Goal: Task Accomplishment & Management: Manage account settings

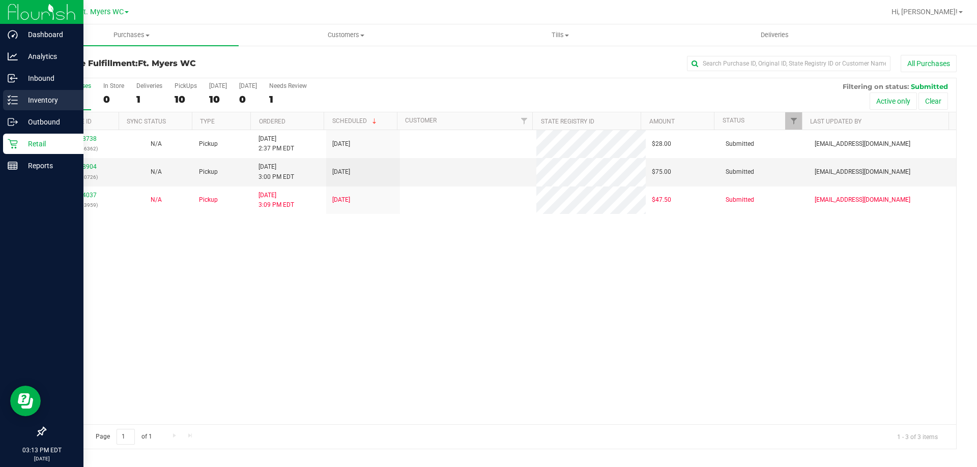
click at [13, 94] on div "Inventory" at bounding box center [43, 100] width 80 height 20
click at [16, 98] on icon at bounding box center [13, 100] width 10 height 10
click at [8, 102] on icon at bounding box center [13, 100] width 10 height 10
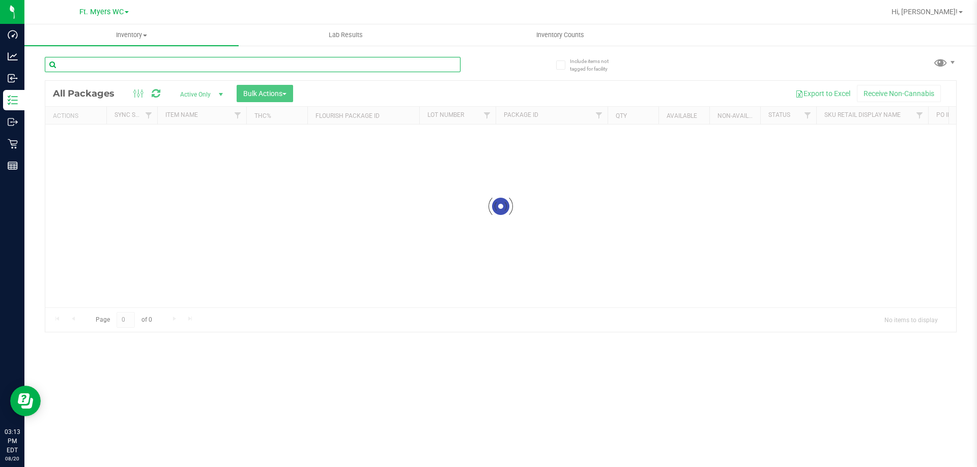
click at [155, 66] on input "text" at bounding box center [253, 64] width 416 height 15
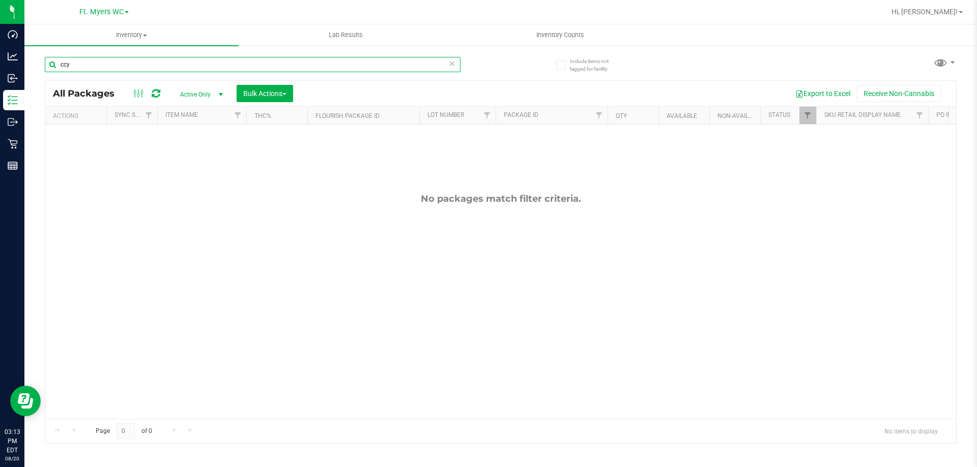
drag, startPoint x: 109, startPoint y: 65, endPoint x: 50, endPoint y: 69, distance: 58.7
click at [50, 69] on input "ccy" at bounding box center [253, 64] width 416 height 15
type input "ccy"
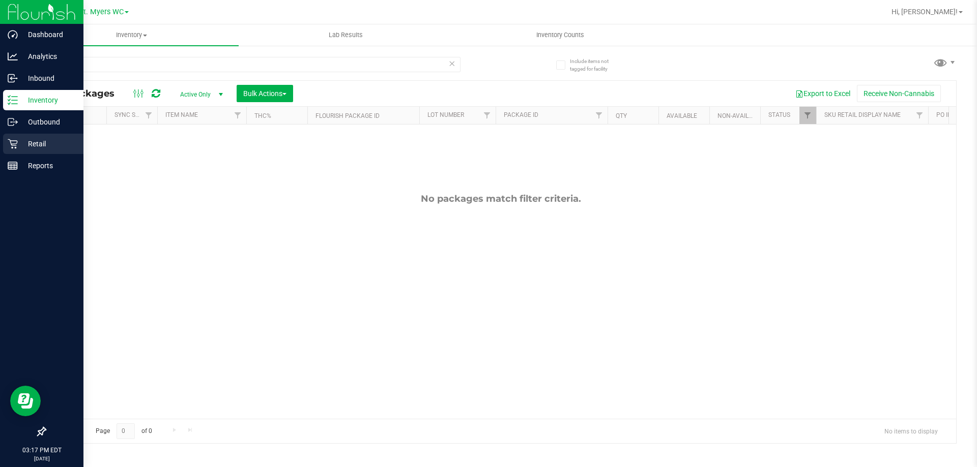
click at [20, 143] on p "Retail" at bounding box center [48, 144] width 61 height 12
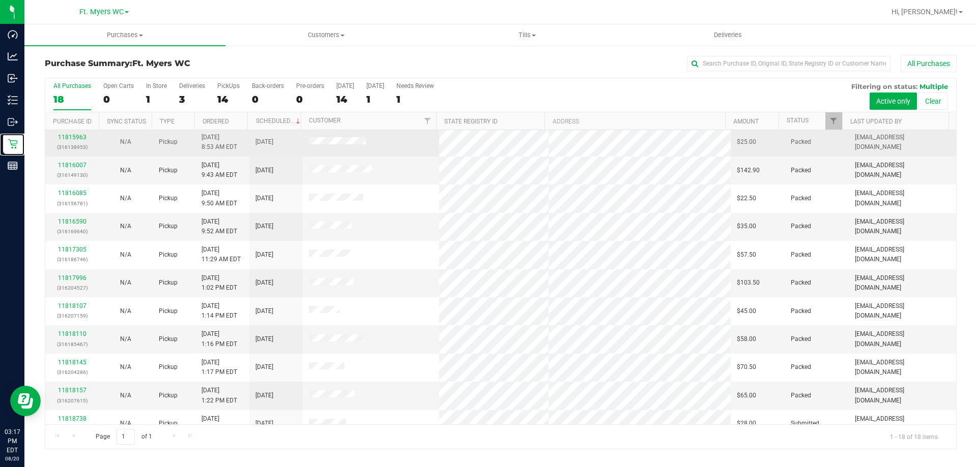
scroll to position [212, 0]
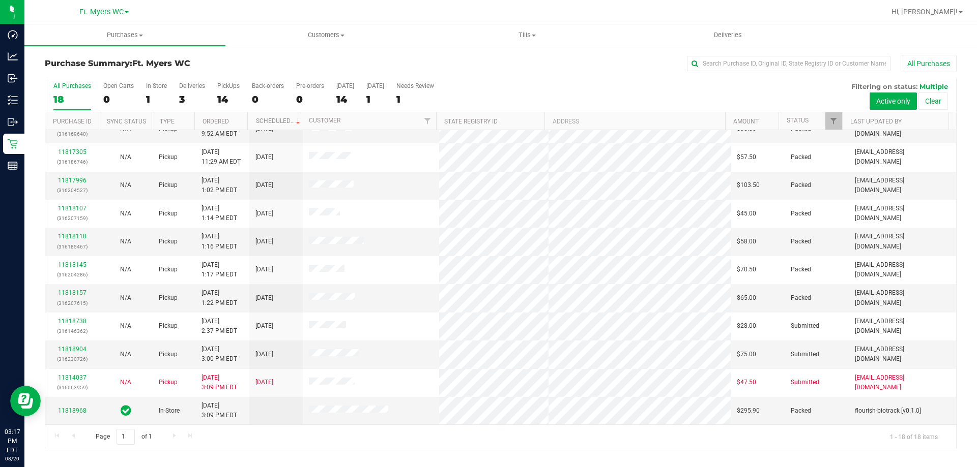
drag, startPoint x: 72, startPoint y: 49, endPoint x: 282, endPoint y: 65, distance: 210.2
click at [282, 65] on h3 "Purchase Summary: Ft. [PERSON_NAME]" at bounding box center [197, 63] width 304 height 9
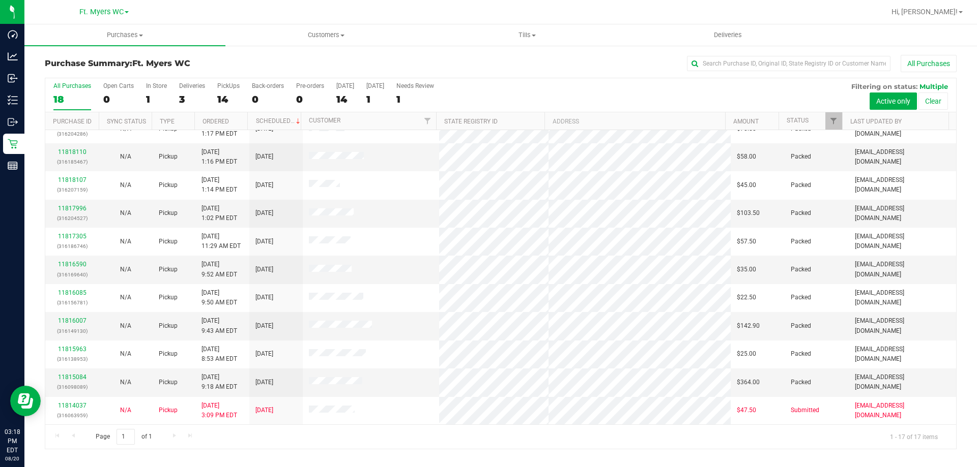
scroll to position [0, 0]
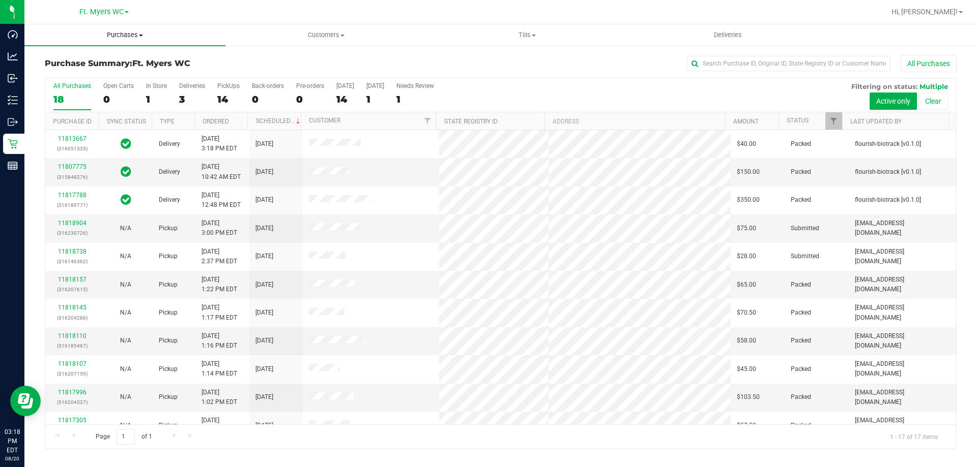
click at [123, 39] on span "Purchases" at bounding box center [124, 35] width 201 height 9
click at [86, 78] on li "Fulfillment" at bounding box center [124, 74] width 201 height 12
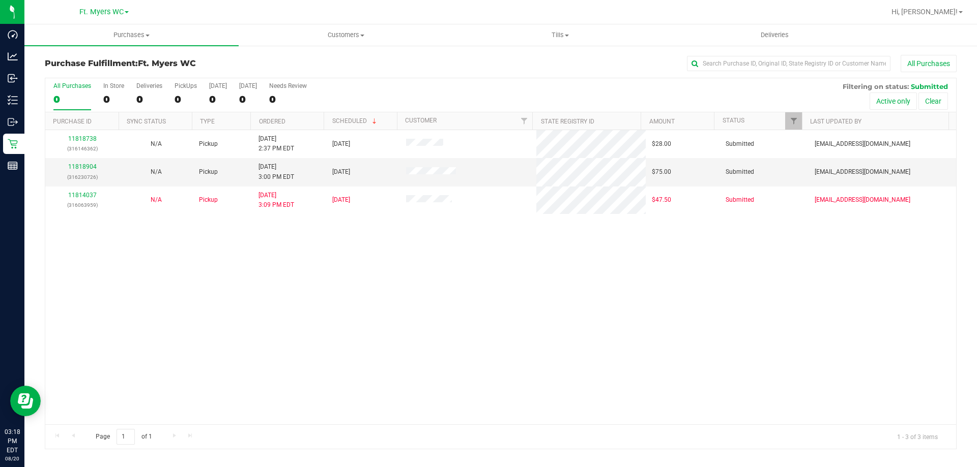
drag, startPoint x: 102, startPoint y: 74, endPoint x: 103, endPoint y: 69, distance: 5.2
drag, startPoint x: 103, startPoint y: 69, endPoint x: 441, endPoint y: 316, distance: 418.2
click at [441, 316] on div "11818738 (316146362) N/A Pickup [DATE] 2:37 PM EDT 8/20/2025 $28.00 Submitted […" at bounding box center [500, 277] width 911 height 295
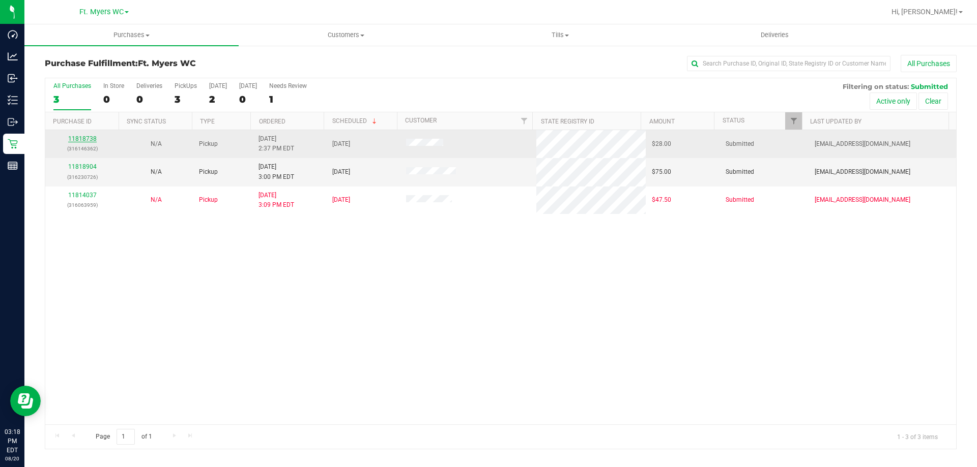
click at [89, 138] on link "11818738" at bounding box center [82, 138] width 28 height 7
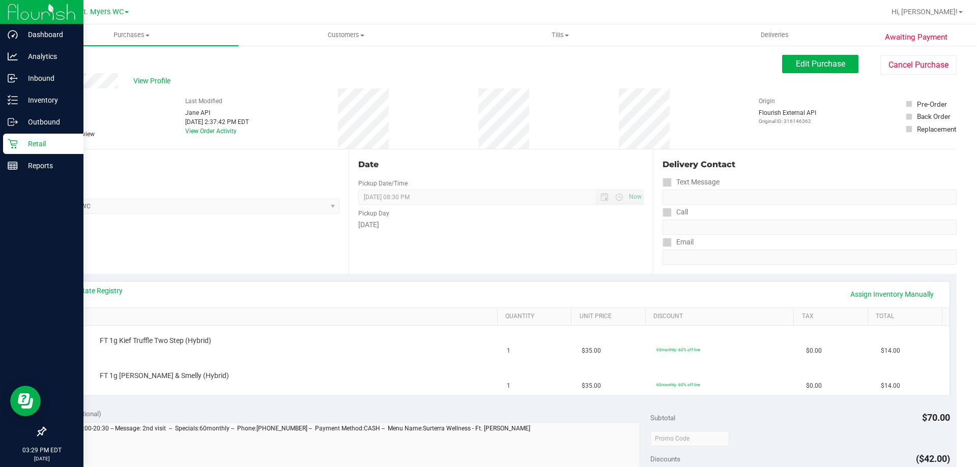
click at [17, 145] on icon at bounding box center [13, 144] width 10 height 10
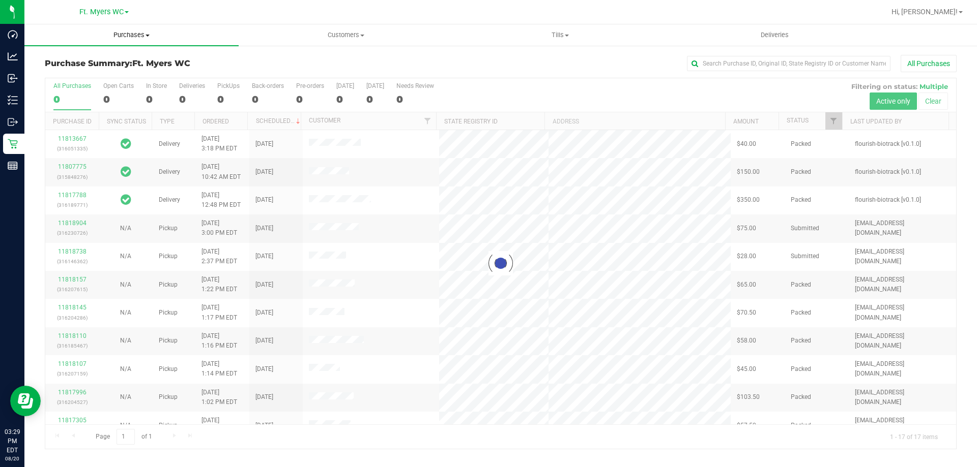
click at [127, 38] on span "Purchases" at bounding box center [131, 35] width 214 height 9
click at [103, 76] on li "Fulfillment" at bounding box center [131, 74] width 214 height 12
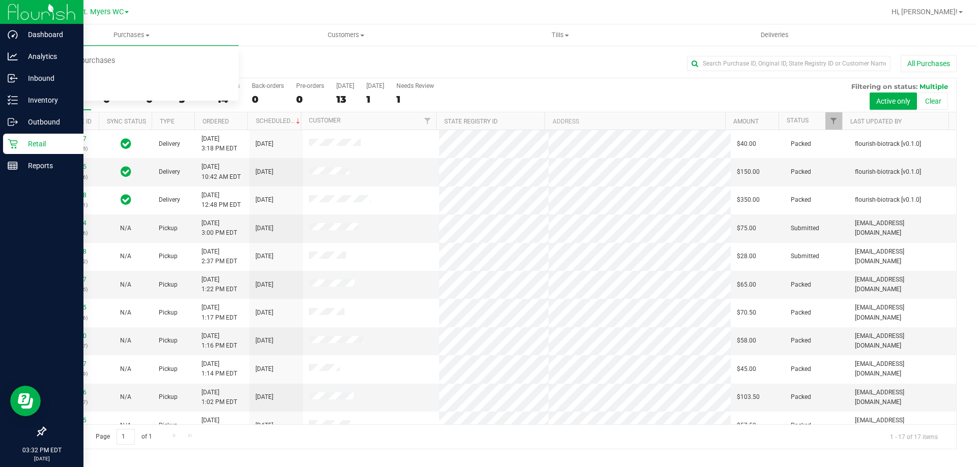
click at [6, 148] on div "Retail" at bounding box center [43, 144] width 80 height 20
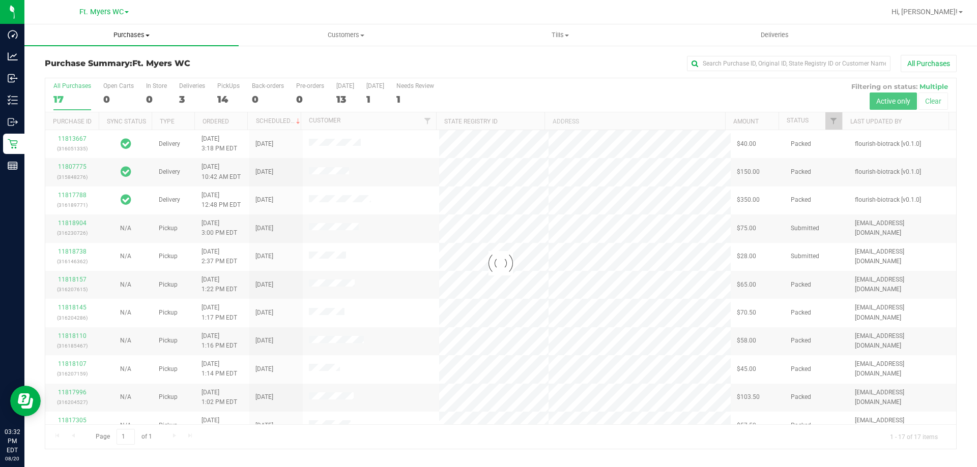
click at [140, 38] on span "Purchases" at bounding box center [131, 35] width 214 height 9
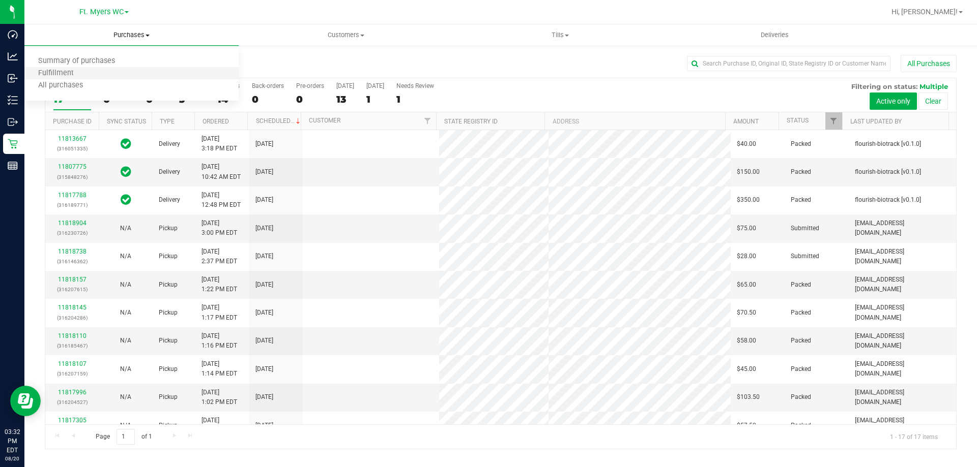
click at [93, 74] on li "Fulfillment" at bounding box center [131, 74] width 214 height 12
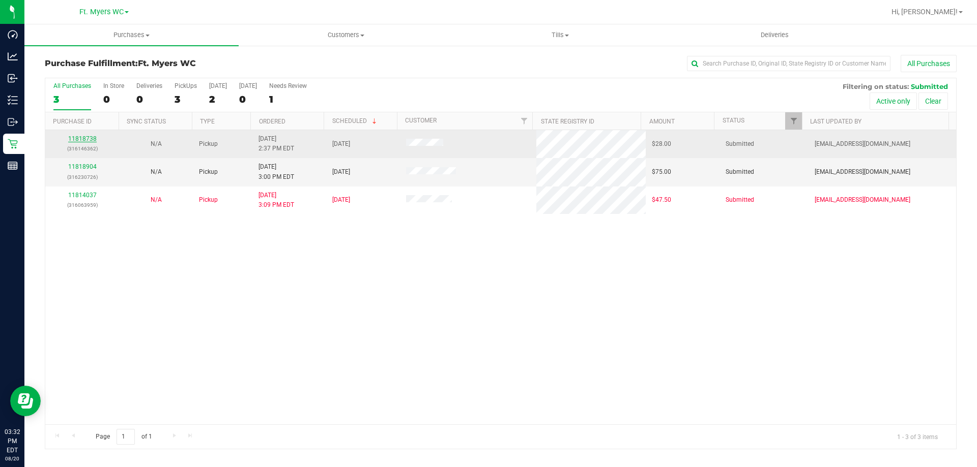
click at [77, 139] on link "11818738" at bounding box center [82, 138] width 28 height 7
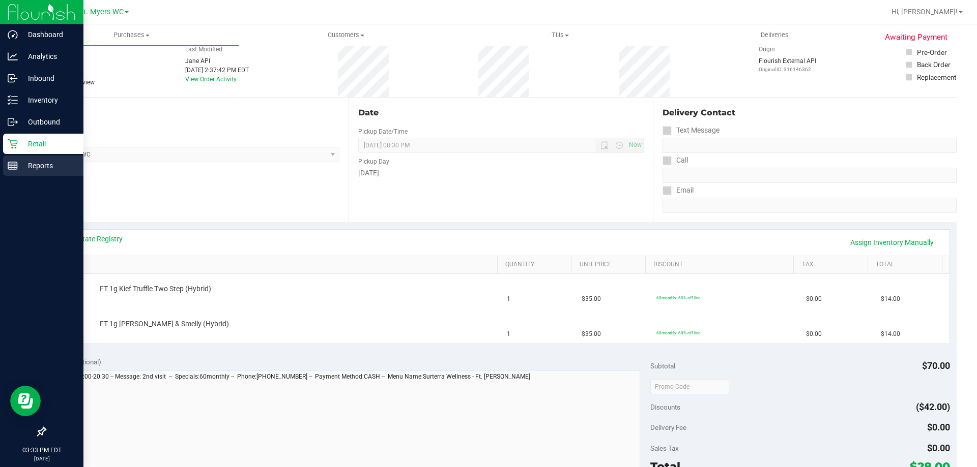
scroll to position [51, 0]
click at [12, 144] on icon at bounding box center [13, 144] width 10 height 10
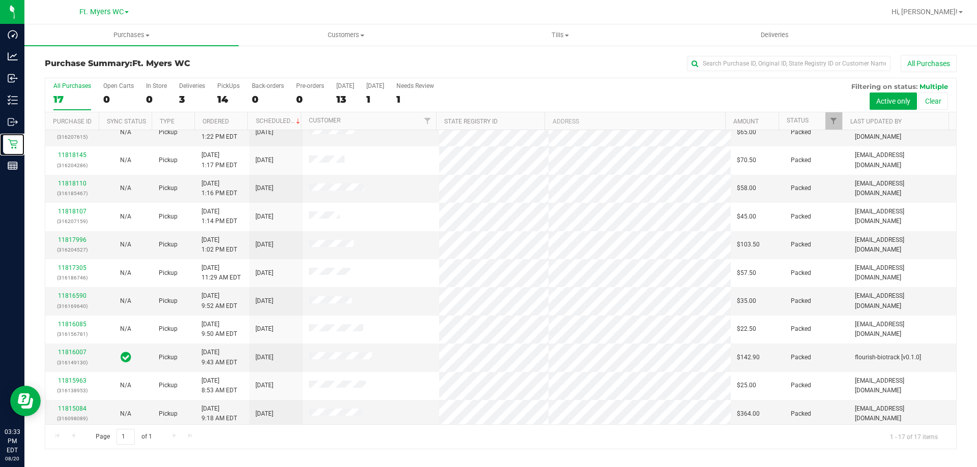
scroll to position [184, 0]
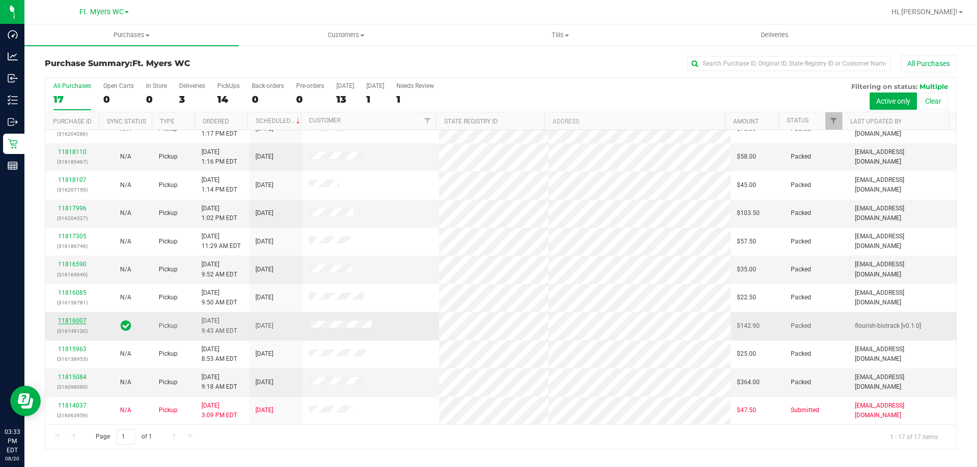
click at [72, 318] on link "11816007" at bounding box center [72, 320] width 28 height 7
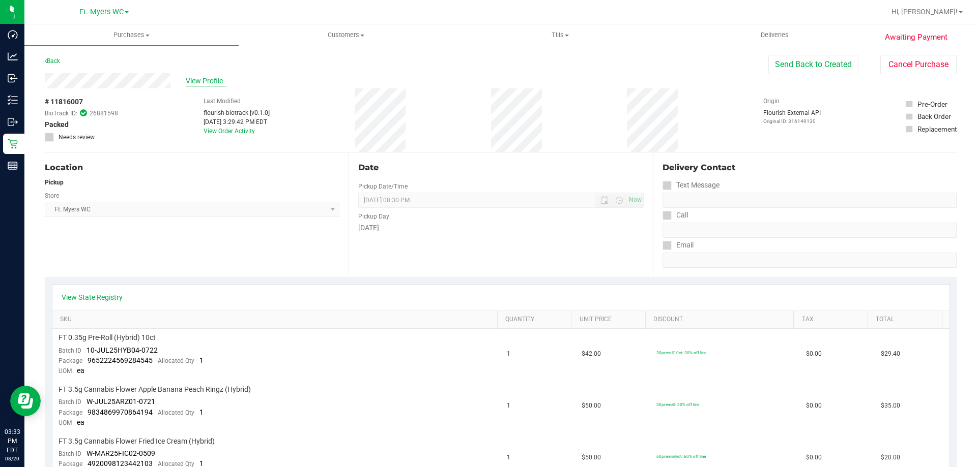
click at [199, 79] on span "View Profile" at bounding box center [206, 81] width 41 height 11
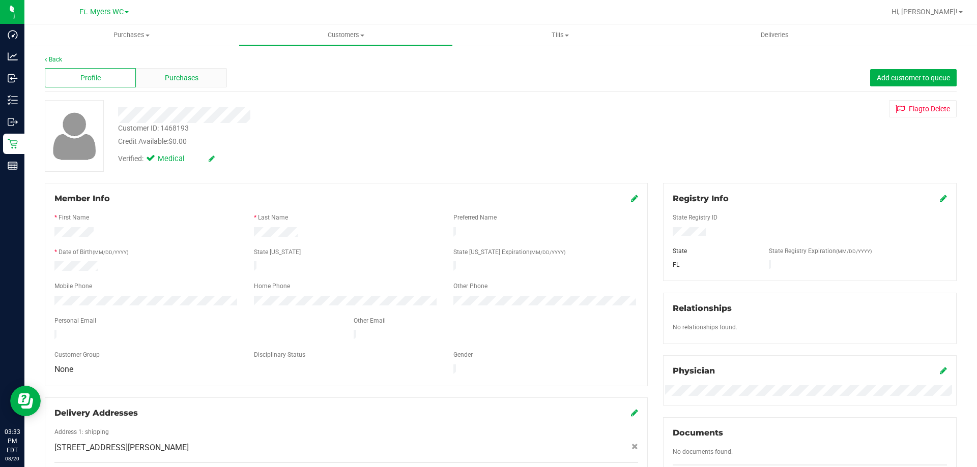
click at [175, 70] on div "Purchases" at bounding box center [181, 77] width 91 height 19
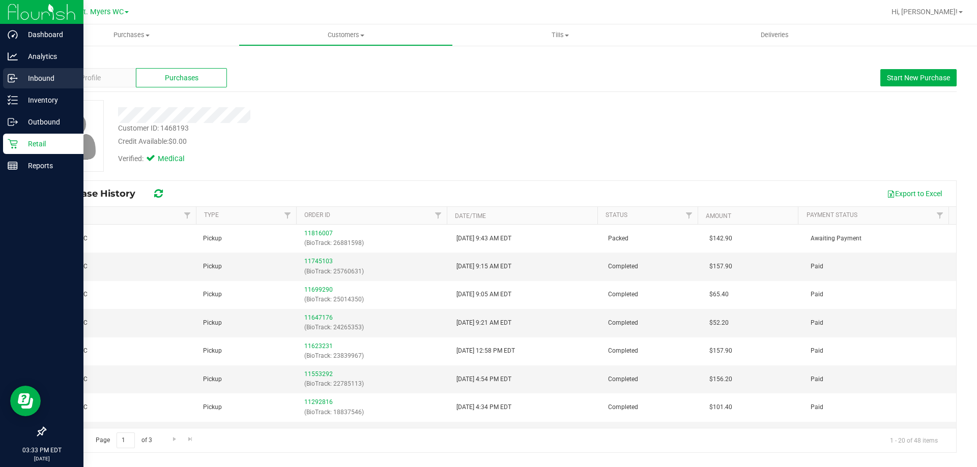
click at [27, 85] on div "Inbound" at bounding box center [43, 78] width 80 height 20
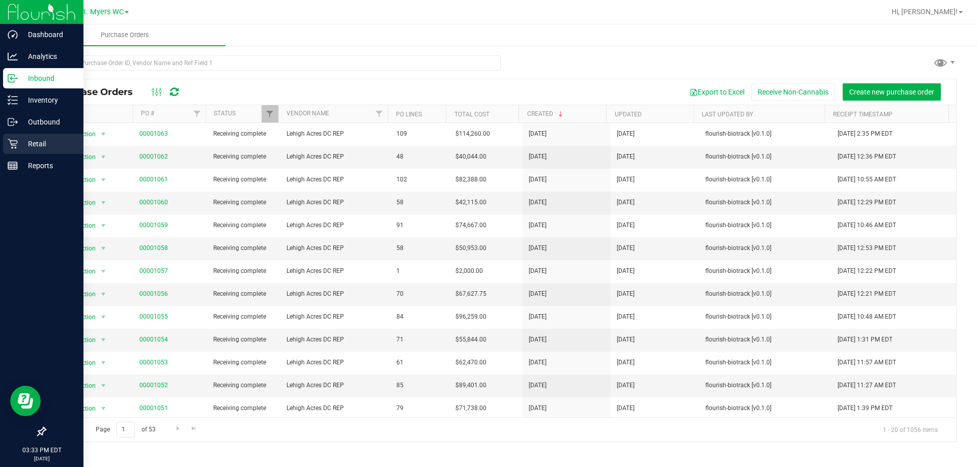
click at [12, 141] on icon at bounding box center [13, 144] width 10 height 10
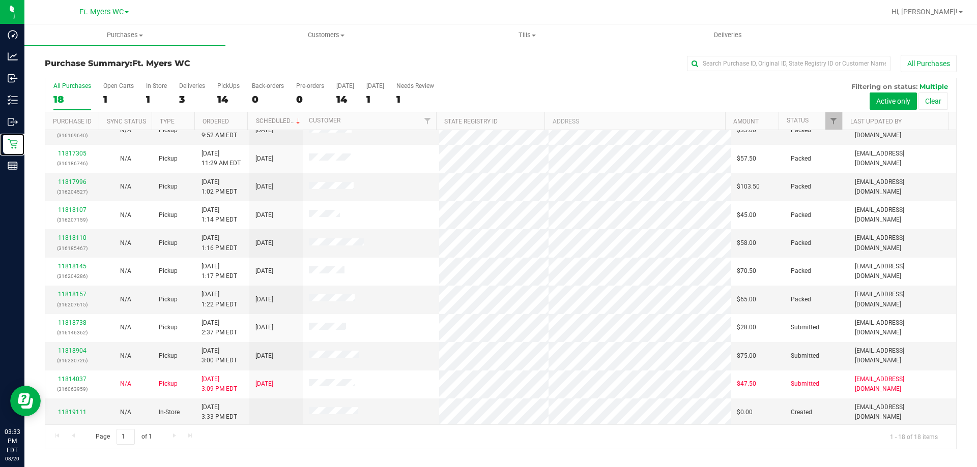
scroll to position [212, 0]
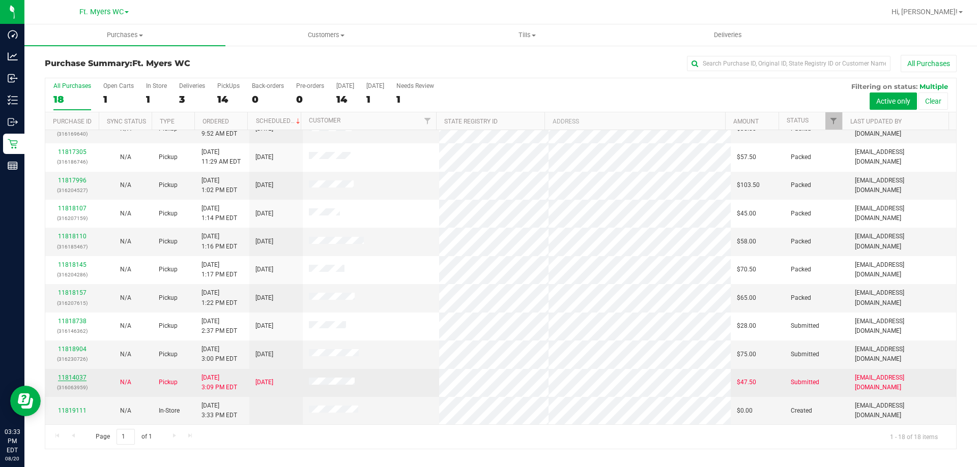
click at [67, 375] on link "11814037" at bounding box center [72, 377] width 28 height 7
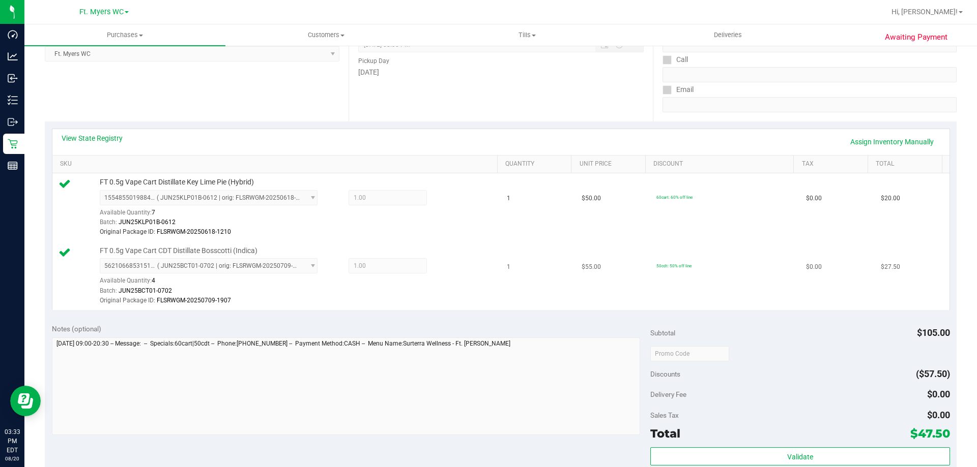
scroll to position [254, 0]
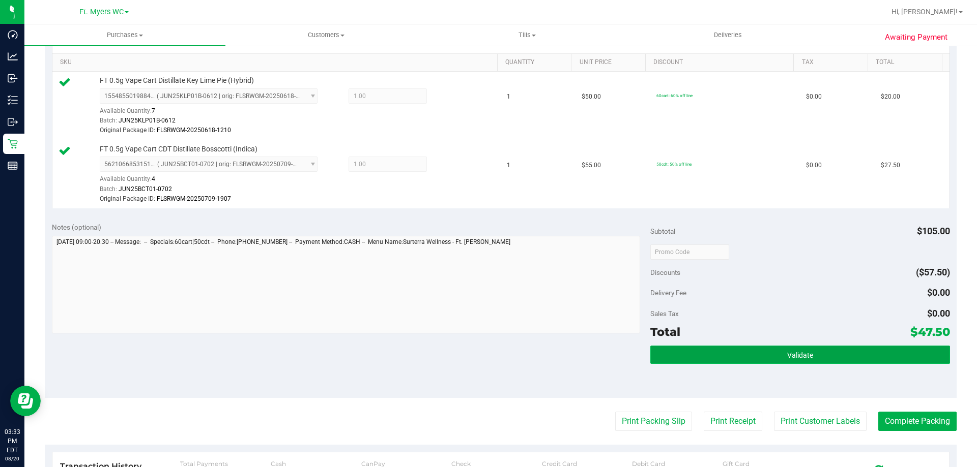
click at [698, 350] on button "Validate" at bounding box center [799, 355] width 299 height 18
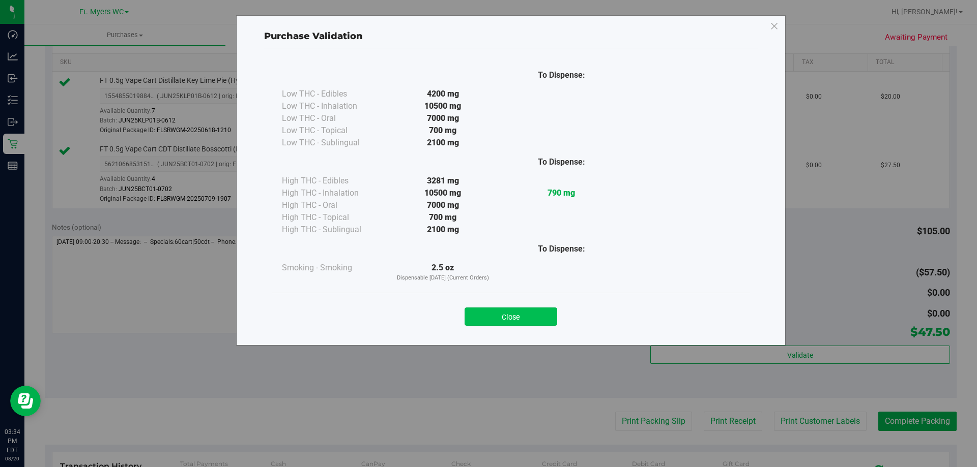
click at [498, 325] on button "Close" at bounding box center [510, 317] width 93 height 18
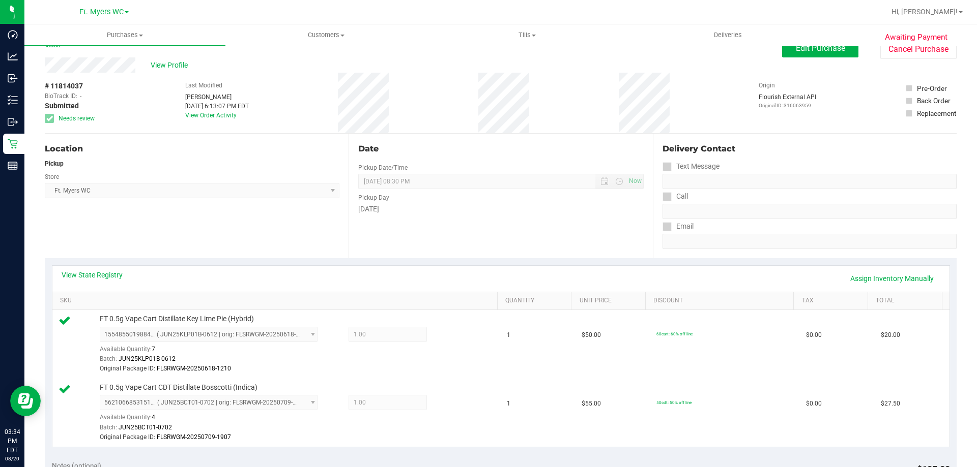
scroll to position [0, 0]
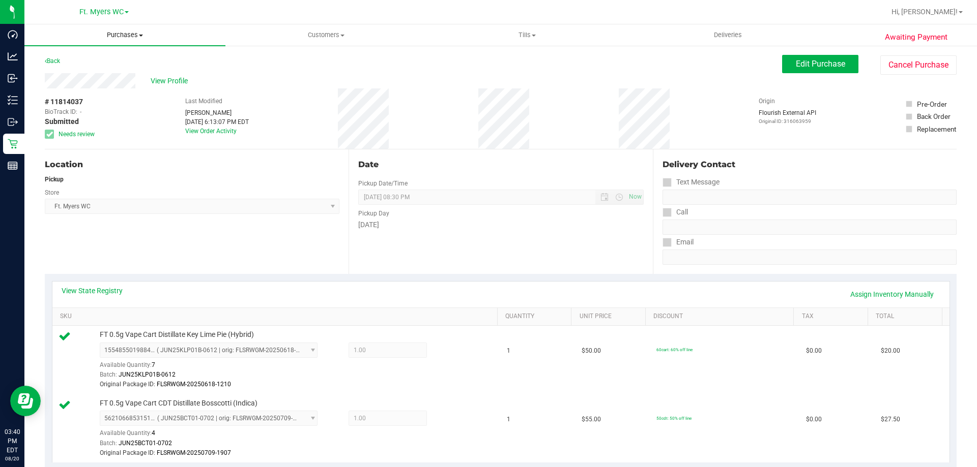
click at [108, 39] on span "Purchases" at bounding box center [124, 35] width 201 height 9
click at [77, 76] on span "Fulfillment" at bounding box center [55, 73] width 63 height 9
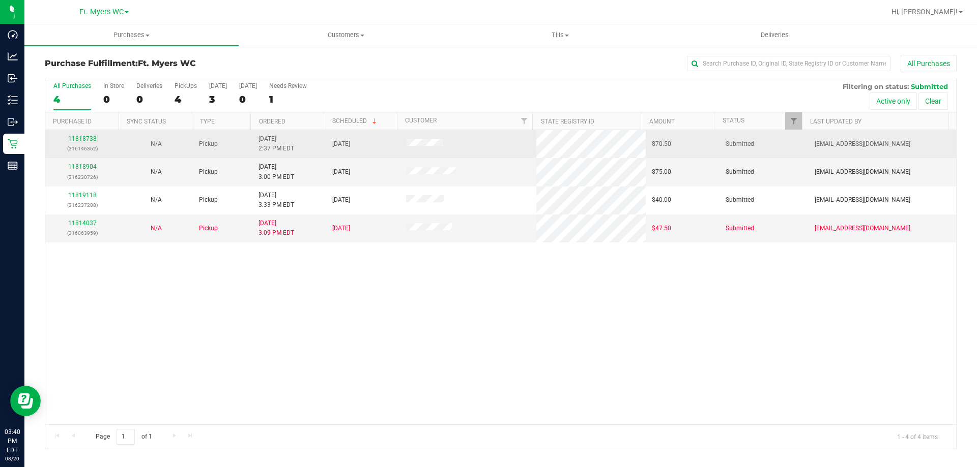
click at [79, 140] on link "11818738" at bounding box center [82, 138] width 28 height 7
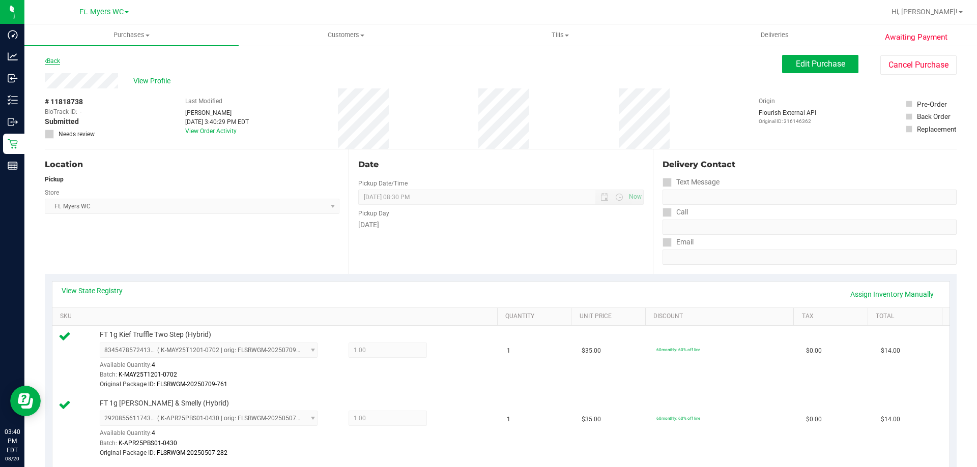
click at [60, 61] on link "Back" at bounding box center [52, 60] width 15 height 7
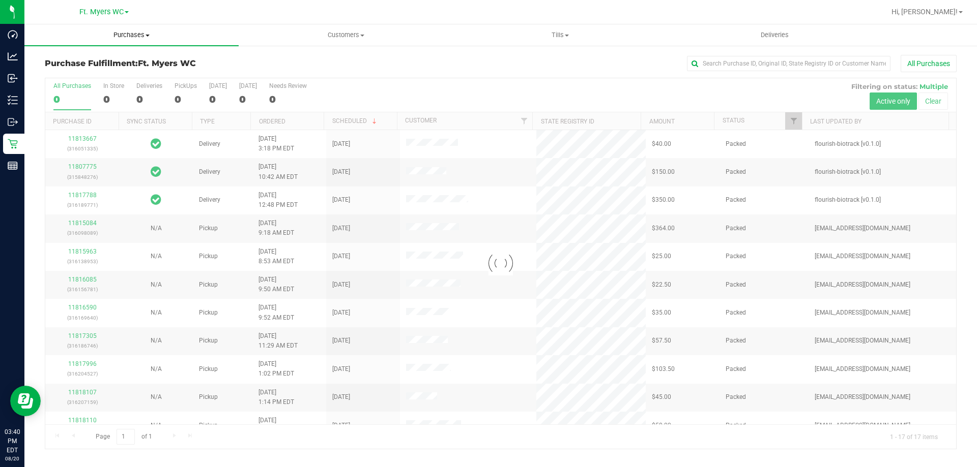
click at [124, 37] on span "Purchases" at bounding box center [131, 35] width 214 height 9
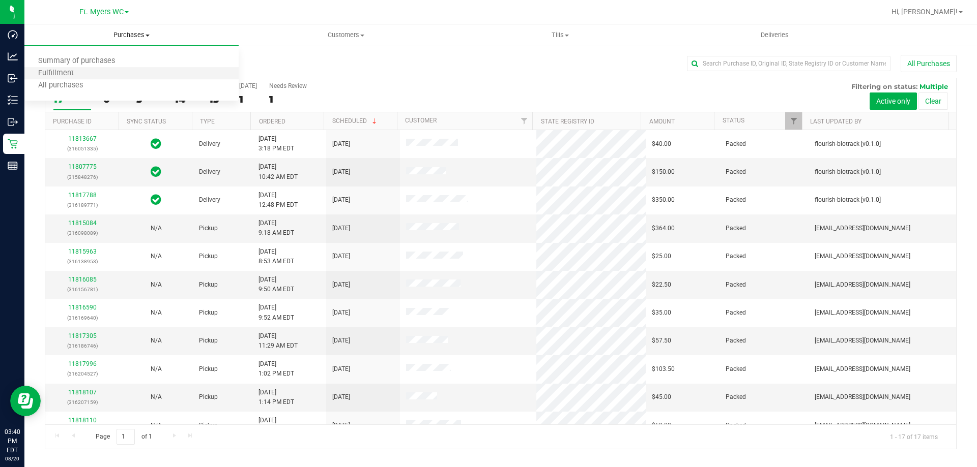
click at [106, 71] on li "Fulfillment" at bounding box center [131, 74] width 214 height 12
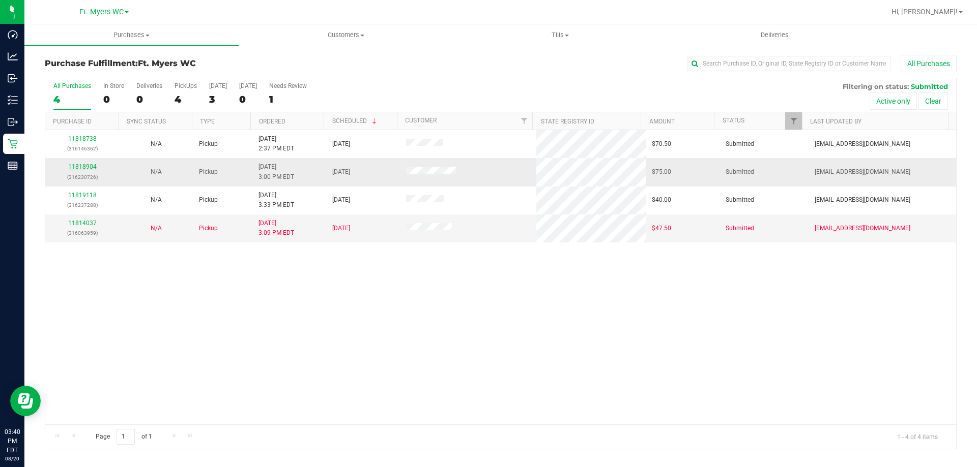
click at [73, 166] on link "11818904" at bounding box center [82, 166] width 28 height 7
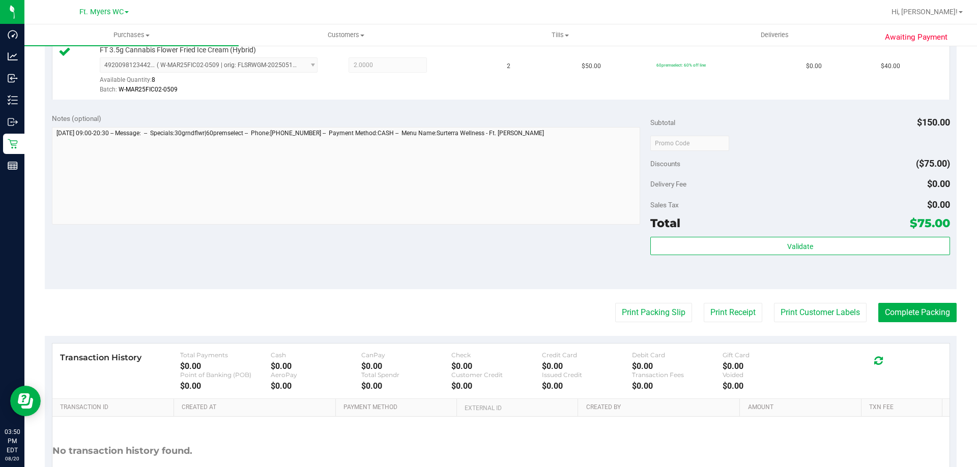
scroll to position [407, 0]
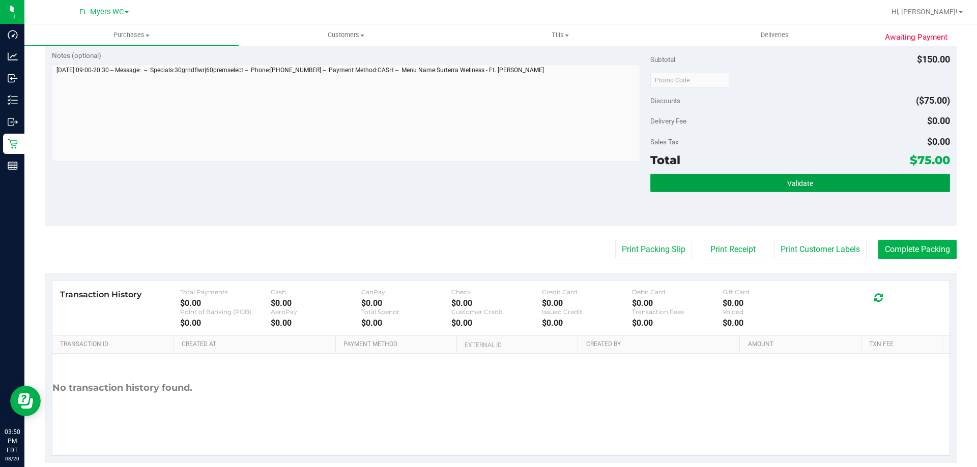
click at [753, 184] on button "Validate" at bounding box center [799, 183] width 299 height 18
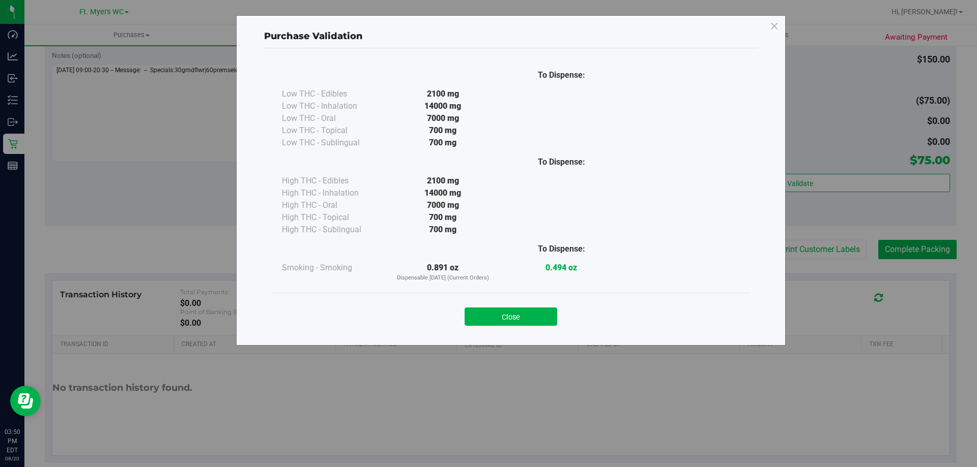
click at [558, 310] on div "Close" at bounding box center [510, 313] width 463 height 25
click at [548, 319] on button "Close" at bounding box center [510, 317] width 93 height 18
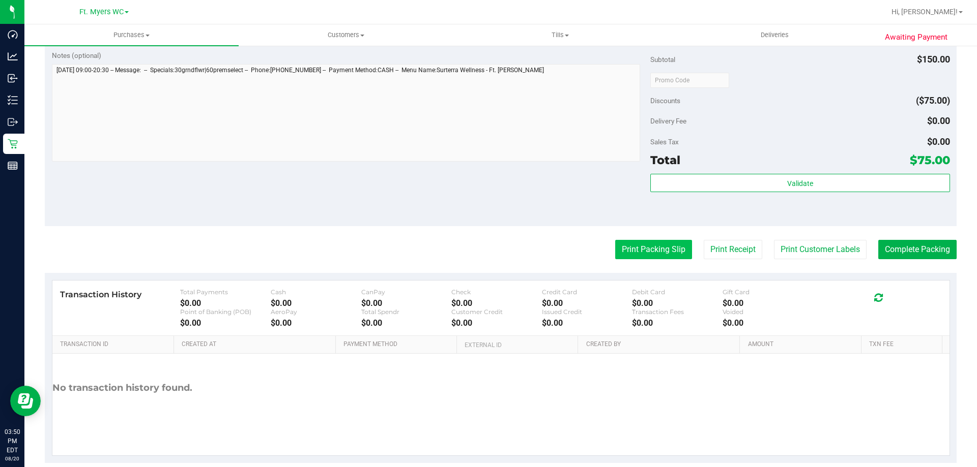
click at [642, 253] on button "Print Packing Slip" at bounding box center [653, 249] width 77 height 19
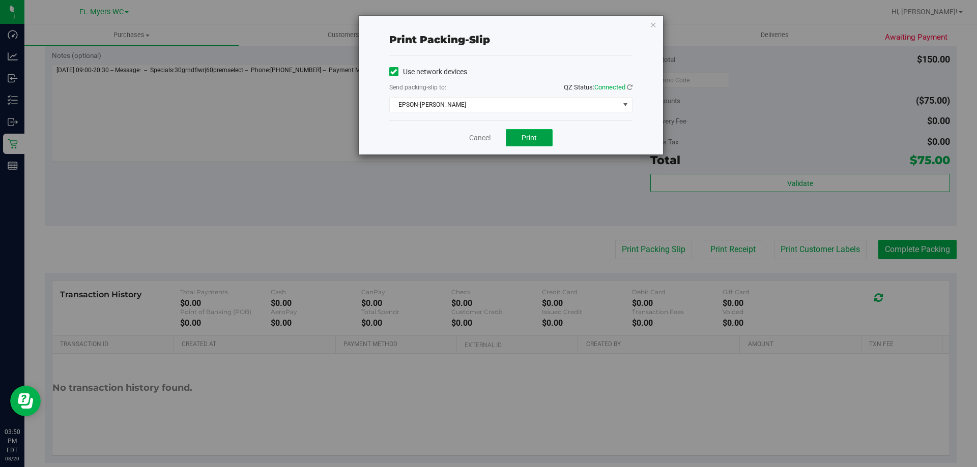
click at [548, 129] on button "Print" at bounding box center [529, 137] width 47 height 17
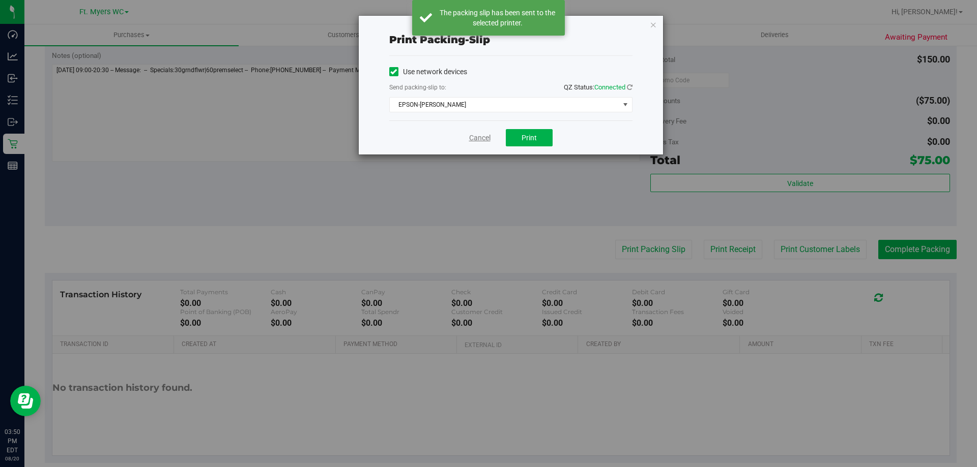
click at [476, 137] on link "Cancel" at bounding box center [479, 138] width 21 height 11
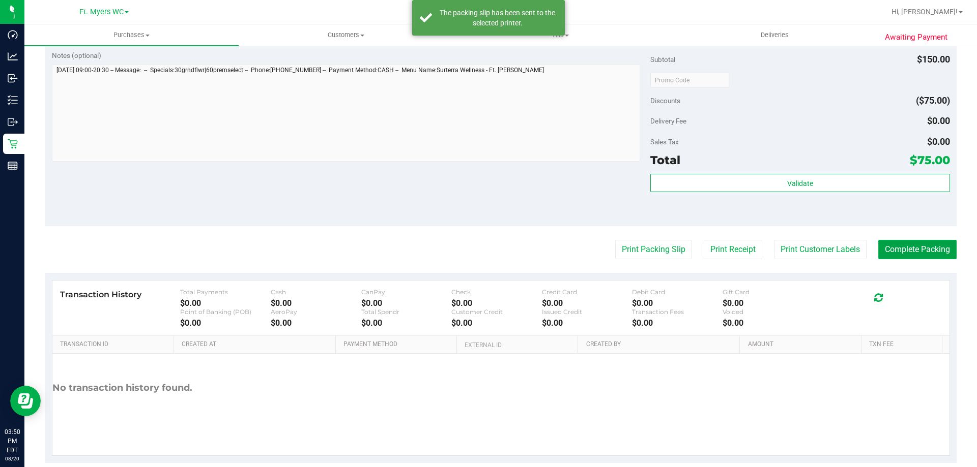
click at [896, 250] on button "Complete Packing" at bounding box center [917, 249] width 78 height 19
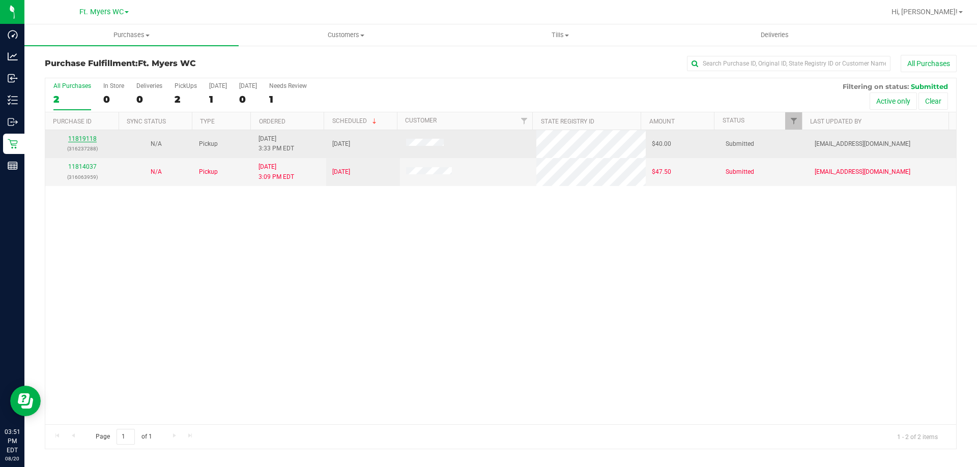
click at [93, 137] on link "11819118" at bounding box center [82, 138] width 28 height 7
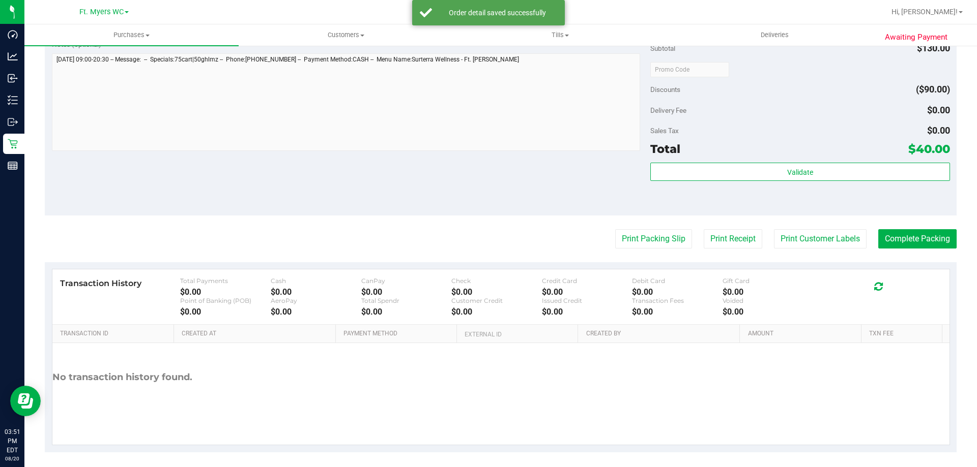
scroll to position [482, 0]
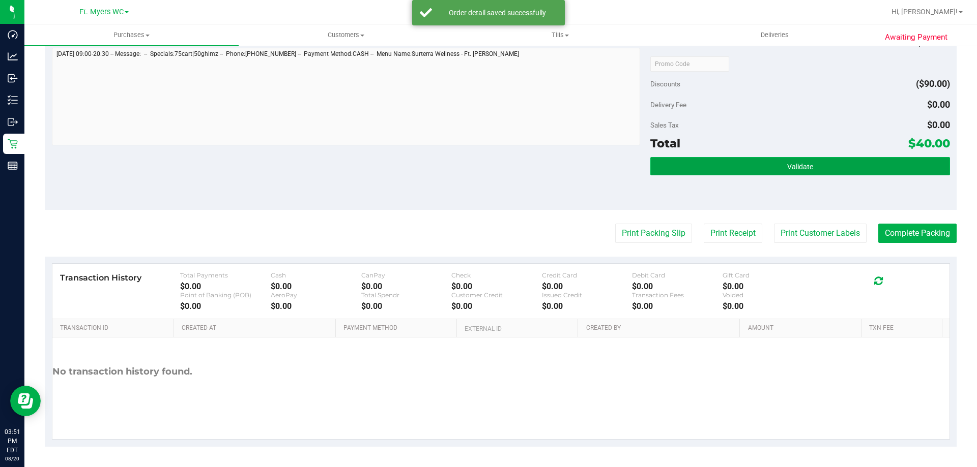
click at [706, 166] on button "Validate" at bounding box center [799, 166] width 299 height 18
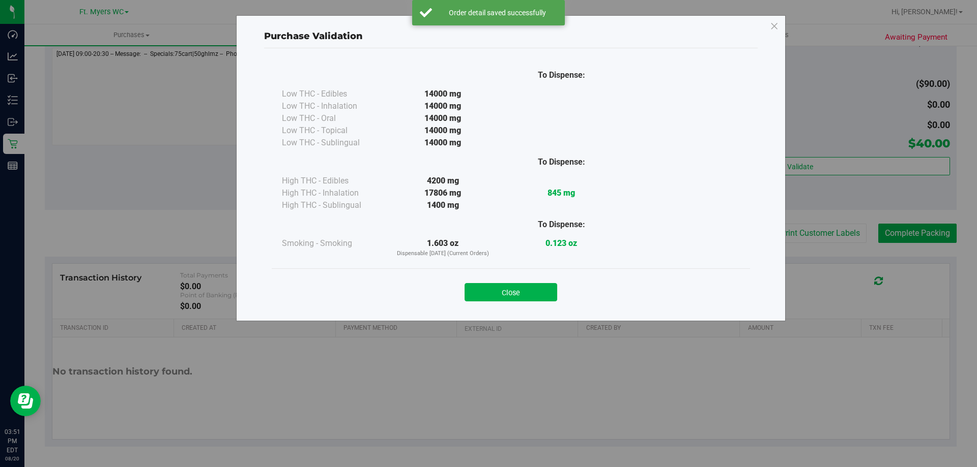
click at [494, 282] on div "Close" at bounding box center [510, 289] width 463 height 25
click at [494, 284] on button "Close" at bounding box center [510, 292] width 93 height 18
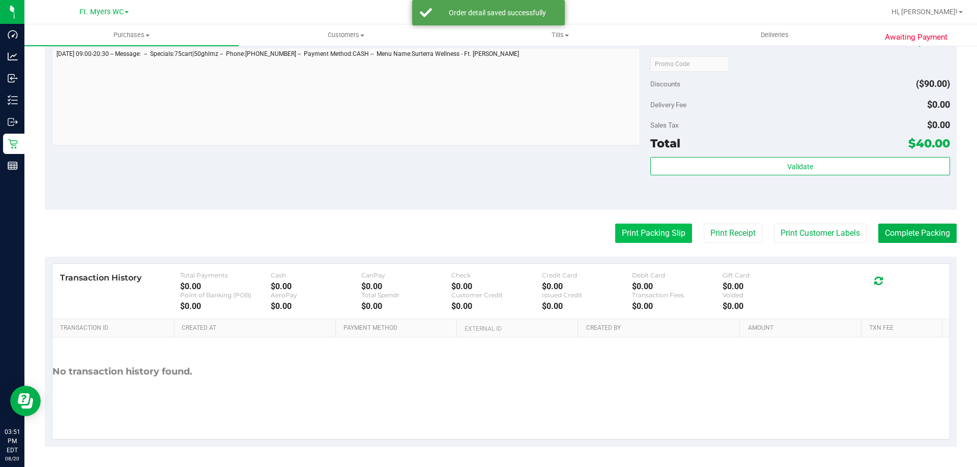
click at [636, 227] on button "Print Packing Slip" at bounding box center [653, 233] width 77 height 19
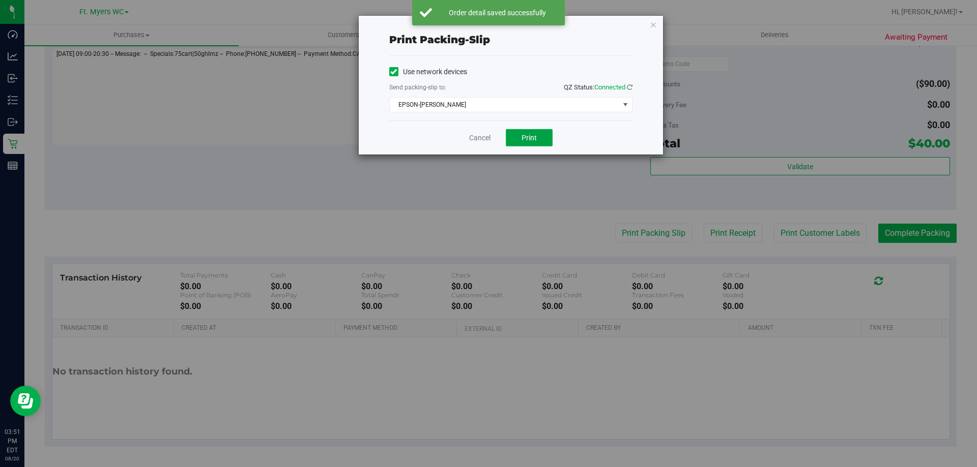
click at [541, 130] on button "Print" at bounding box center [529, 137] width 47 height 17
click at [484, 135] on link "Cancel" at bounding box center [479, 138] width 21 height 11
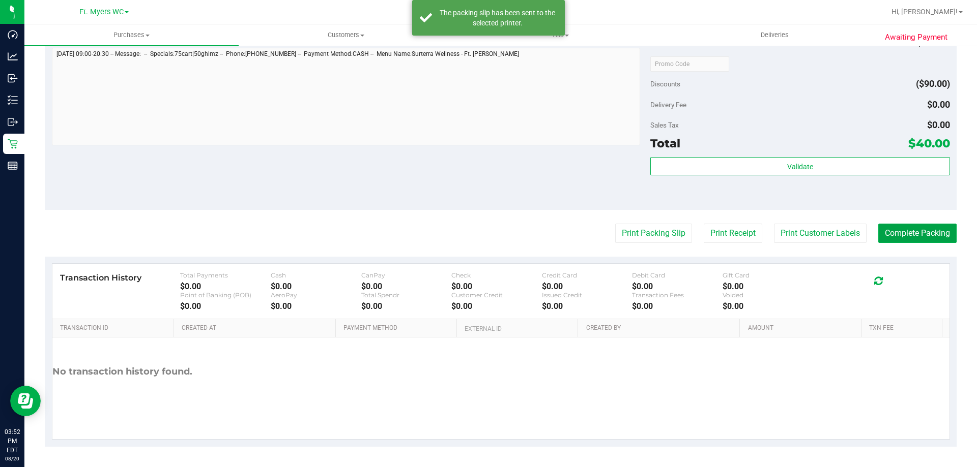
drag, startPoint x: 931, startPoint y: 233, endPoint x: 923, endPoint y: 273, distance: 39.9
click at [930, 233] on button "Complete Packing" at bounding box center [917, 233] width 78 height 19
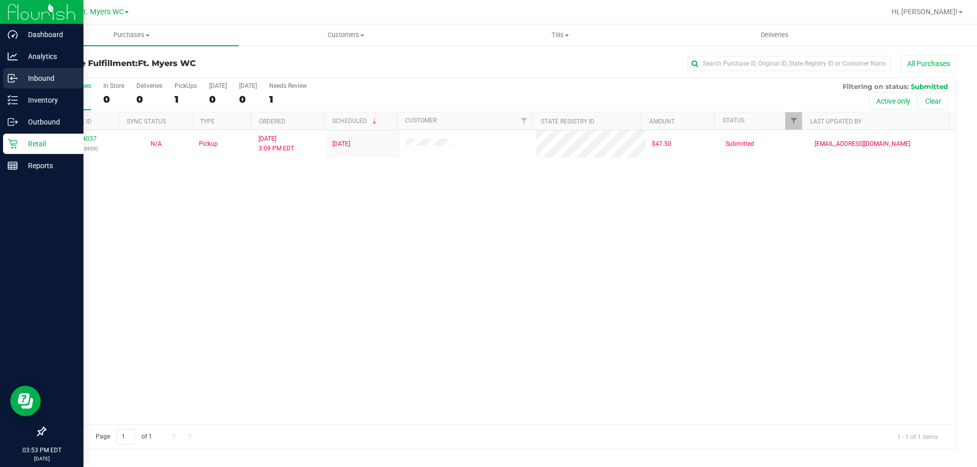
click at [34, 74] on p "Inbound" at bounding box center [48, 78] width 61 height 12
